Goal: Find contact information: Obtain details needed to contact an individual or organization

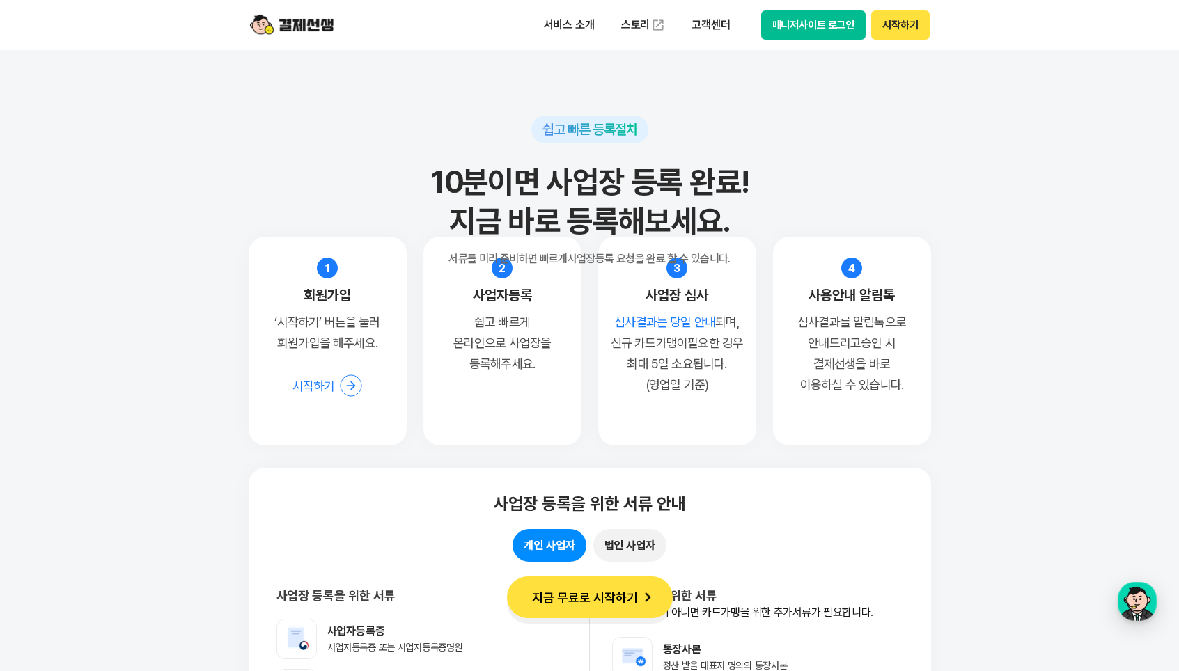
scroll to position [12439, 0]
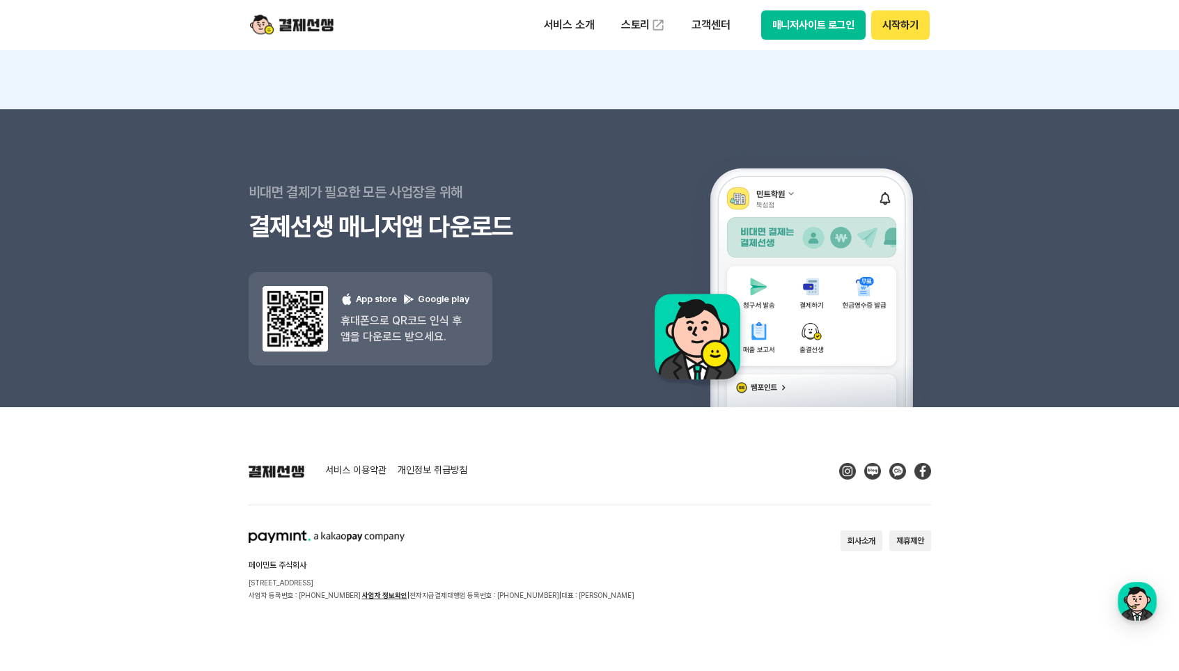
drag, startPoint x: 980, startPoint y: 109, endPoint x: 933, endPoint y: 485, distance: 379.0
drag, startPoint x: 248, startPoint y: 565, endPoint x: 528, endPoint y: 616, distance: 284.6
click at [528, 616] on footer "서비스 이용약관 개인정보 취급방침 페이민트 주식회사 [STREET_ADDRESS] 사업자 등록번호 : [PHONE_NUMBER] 사업자 정보확…" at bounding box center [589, 539] width 1179 height 264
click at [608, 602] on footer "서비스 이용약관 개인정보 취급방침 페이민트 주식회사 [STREET_ADDRESS] 사업자 등록번호 : [PHONE_NUMBER] 사업자 정보확…" at bounding box center [589, 539] width 1179 height 264
copy div "페이민트 주식회사 [STREET_ADDRESS] 사업자 등록번호 : [PHONE_NUMBER] 사업자 정보확인 | 전자지급결제대행업 등록번호 …"
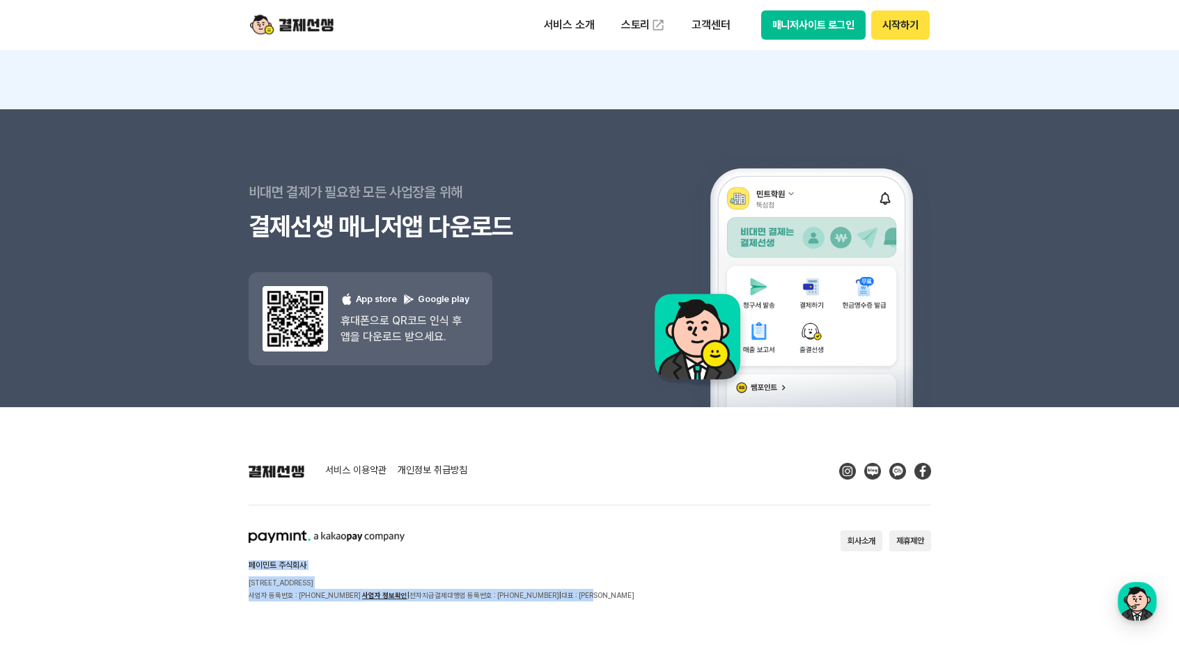
click at [859, 540] on button "회사소개" at bounding box center [861, 541] width 42 height 21
drag, startPoint x: 198, startPoint y: 518, endPoint x: 749, endPoint y: 593, distance: 555.2
click at [749, 593] on footer "서비스 이용약관 개인정보 취급방침 페이민트 주식회사 [STREET_ADDRESS] 사업자 등록번호 : [PHONE_NUMBER] 사업자 정보확…" at bounding box center [589, 539] width 1179 height 264
copy div "페이민트 주식회사 [STREET_ADDRESS] 사업자 등록번호 : [PHONE_NUMBER] 사업자 정보확인 | 전자지급결제대행업 등록번호 …"
drag, startPoint x: 196, startPoint y: 538, endPoint x: 208, endPoint y: 546, distance: 13.5
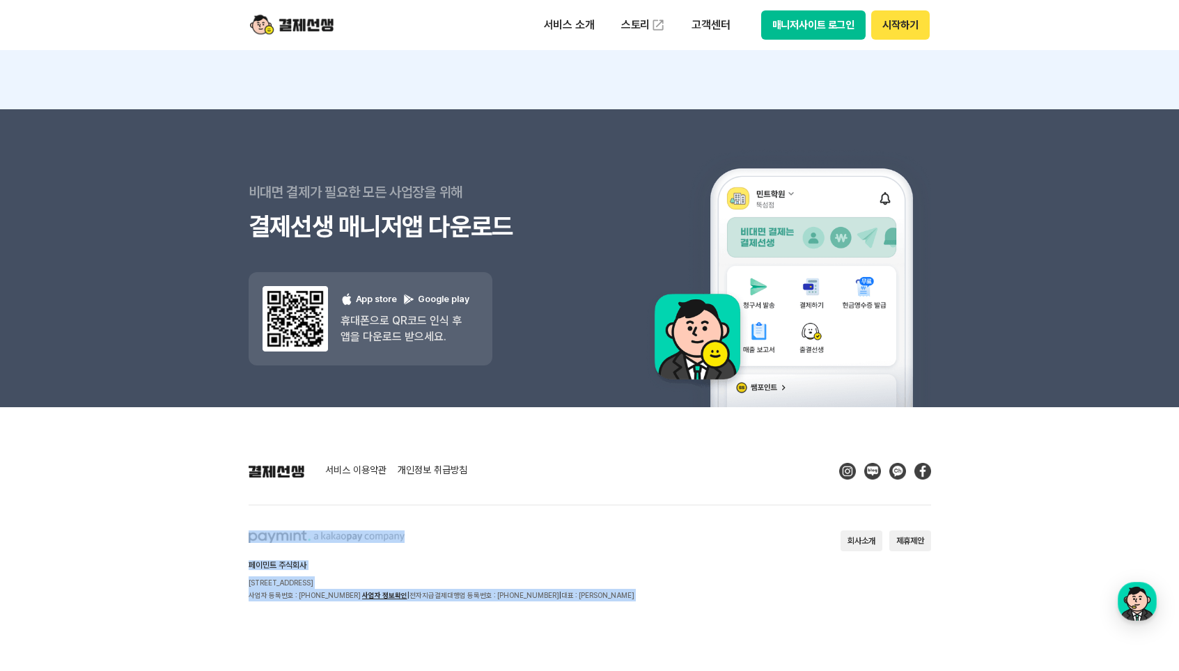
click at [196, 538] on footer "서비스 이용약관 개인정보 취급방침 페이민트 주식회사 [STREET_ADDRESS] 사업자 등록번호 : [PHONE_NUMBER] 사업자 정보확…" at bounding box center [589, 539] width 1179 height 264
click at [299, 632] on footer "서비스 이용약관 개인정보 취급방침 페이민트 주식회사 [STREET_ADDRESS] 사업자 등록번호 : [PHONE_NUMBER] 사업자 정보확…" at bounding box center [589, 539] width 1179 height 264
